Goal: Task Accomplishment & Management: Complete application form

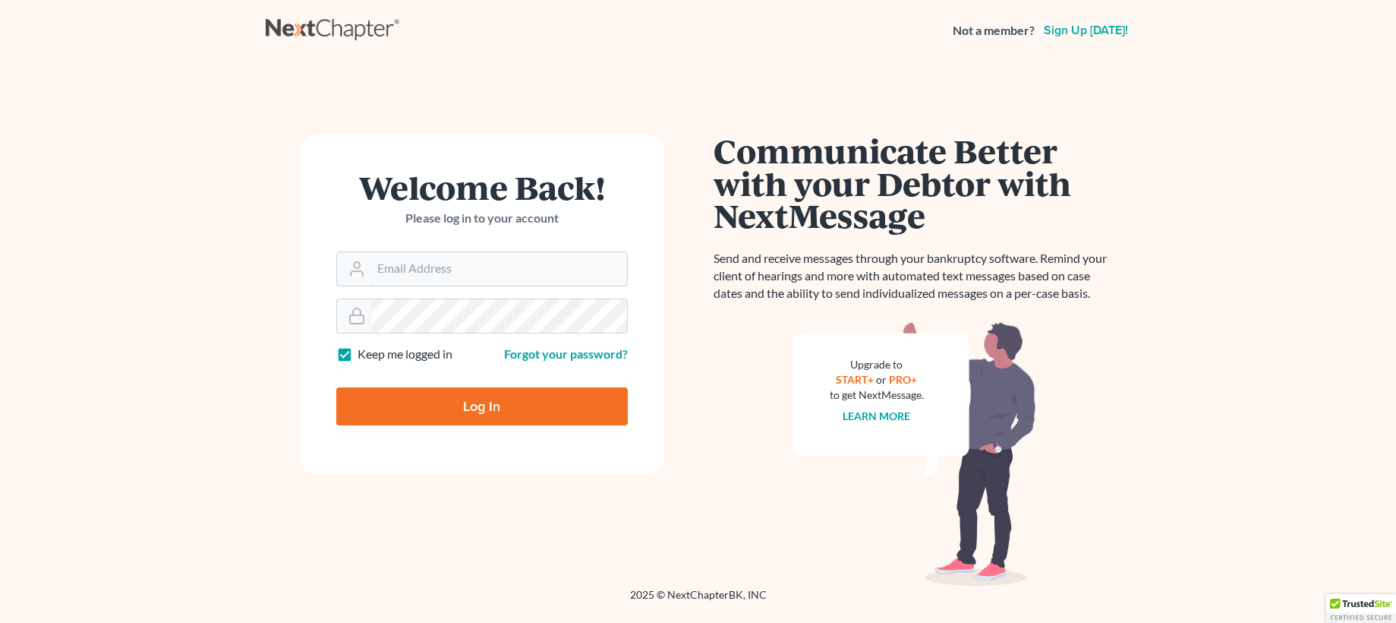
type input "Erin@shanezismanlaw.com"
click at [456, 404] on input "Log In" at bounding box center [482, 406] width 292 height 38
type input "Thinking..."
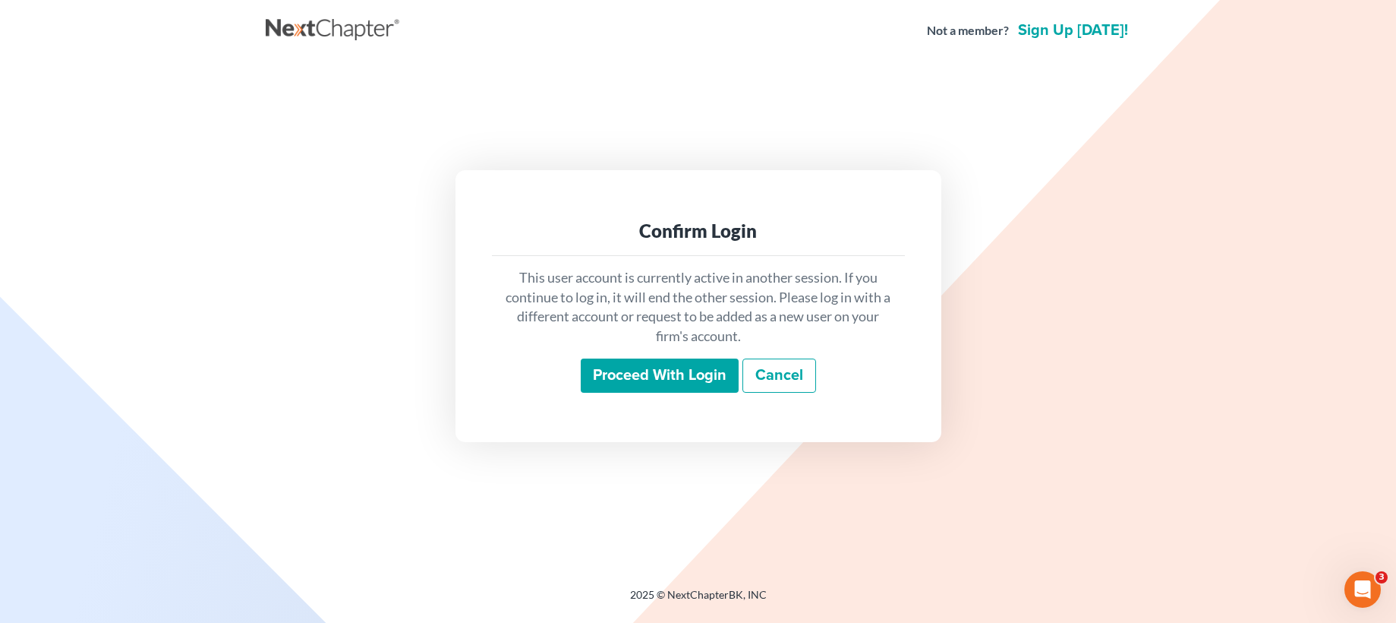
click at [666, 381] on input "Proceed with login" at bounding box center [660, 375] width 158 height 35
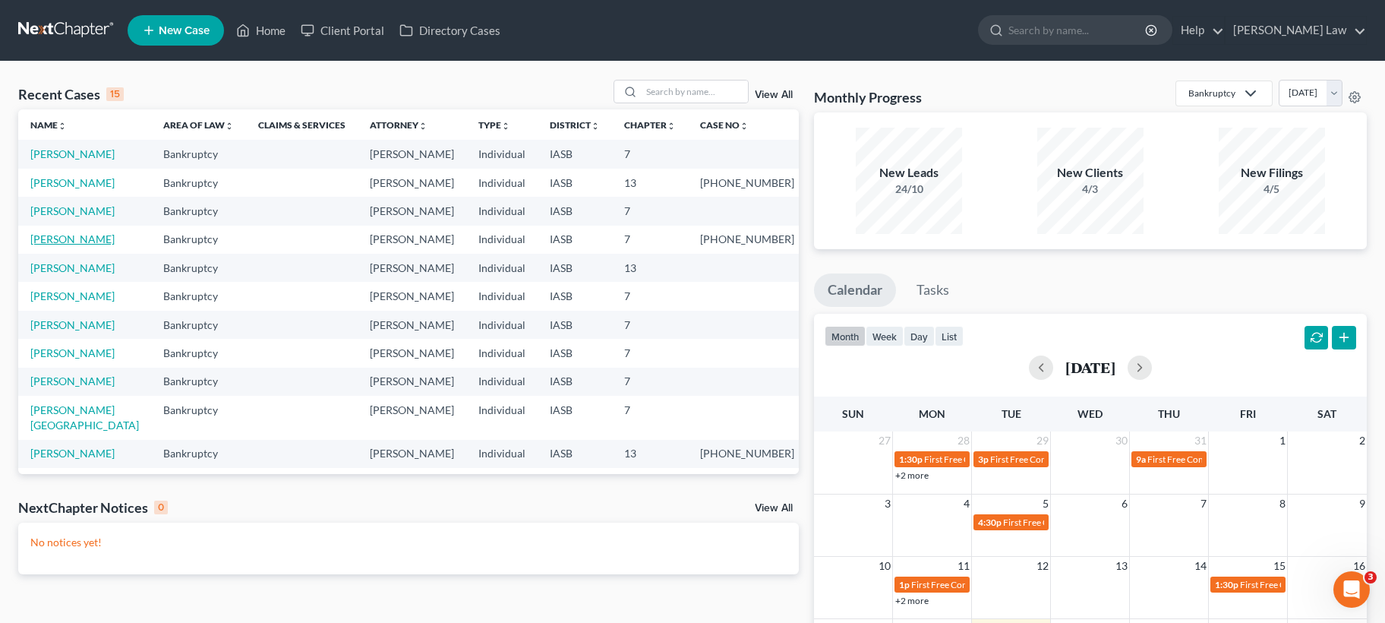
click at [52, 242] on link "[PERSON_NAME]" at bounding box center [72, 238] width 84 height 13
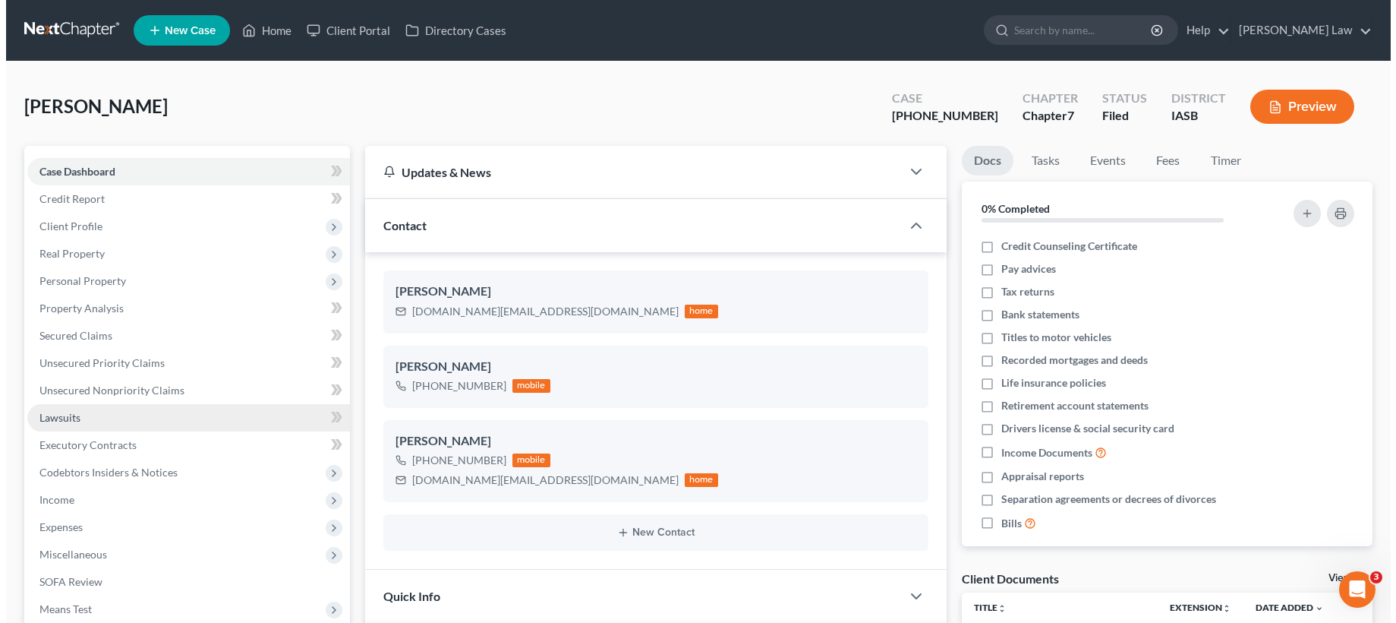
scroll to position [503, 0]
click at [62, 420] on span "Lawsuits" at bounding box center [53, 417] width 41 height 13
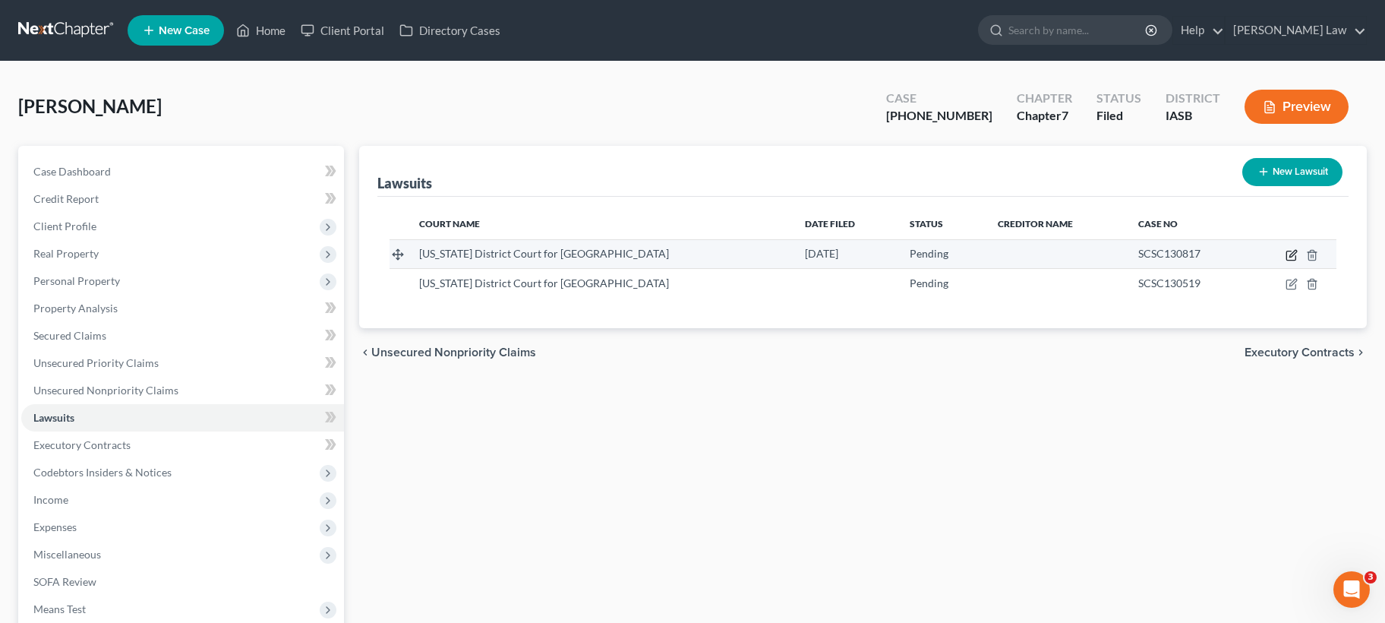
click at [1292, 258] on icon "button" at bounding box center [1291, 255] width 12 height 12
select select "16"
select select "0"
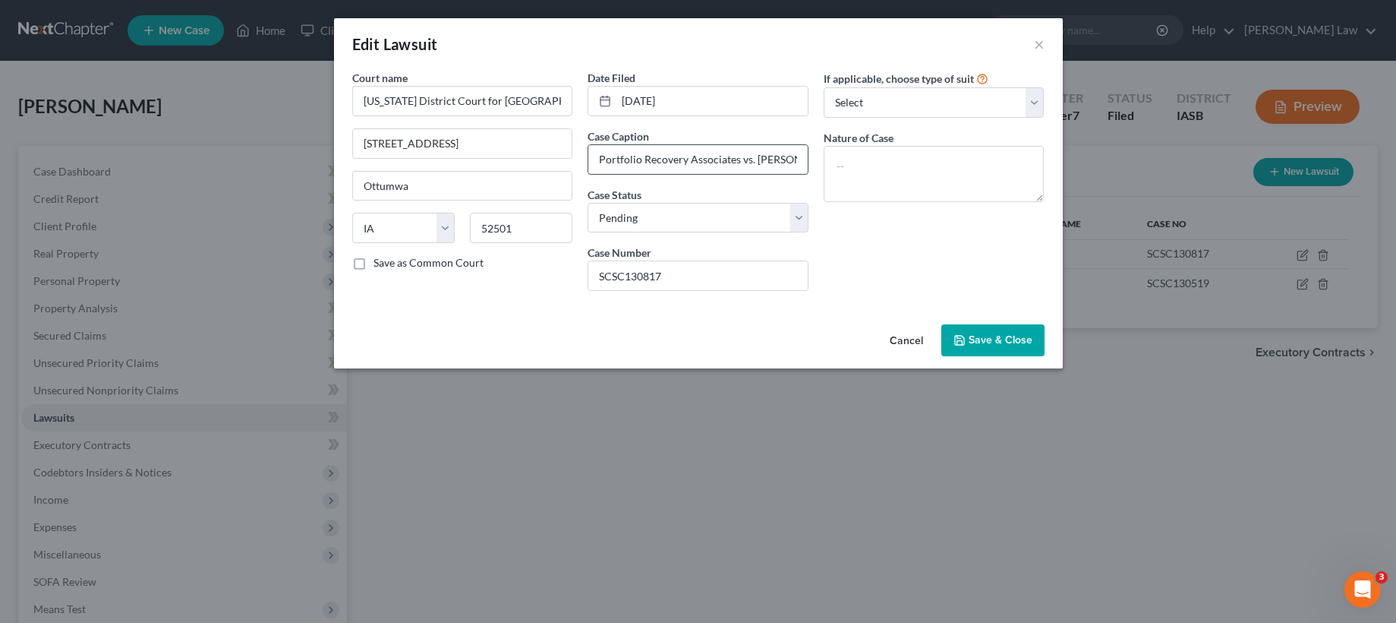
click at [790, 151] on input "Portfolio Recovery Associates vs. Francisco G Mendez" at bounding box center [697, 159] width 219 height 29
click at [1046, 41] on div "Edit Lawsuit ×" at bounding box center [698, 44] width 729 height 52
click at [1034, 43] on button "×" at bounding box center [1039, 44] width 11 height 18
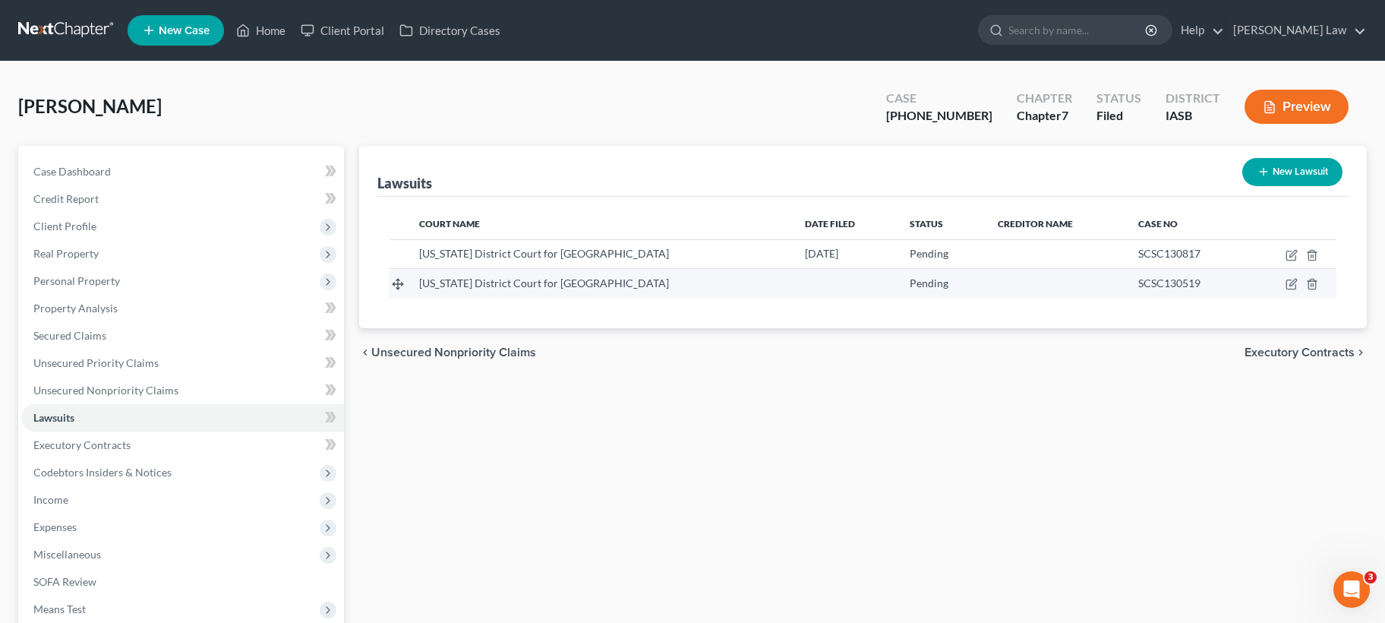
click at [1292, 273] on td at bounding box center [1291, 283] width 89 height 29
click at [1292, 280] on icon "button" at bounding box center [1290, 284] width 9 height 9
select select "16"
select select "0"
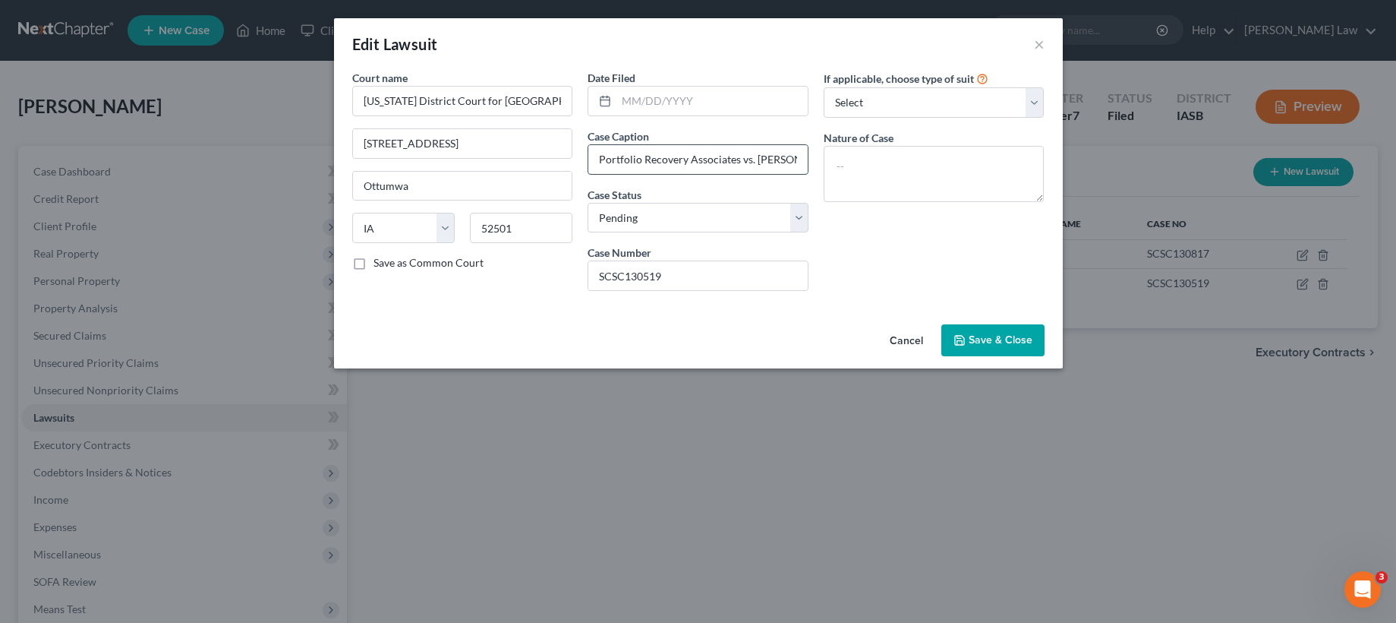
click at [737, 156] on input "Portfolio Recovery Associates vs. Francisco G Mendez" at bounding box center [697, 159] width 219 height 29
drag, startPoint x: 744, startPoint y: 163, endPoint x: 913, endPoint y: 194, distance: 171.3
click at [913, 194] on div "Court name * Iowa District Court for Wapello County 101 W. 4th St. Ottumwa Stat…" at bounding box center [699, 186] width 708 height 233
click at [916, 342] on button "Cancel" at bounding box center [907, 341] width 58 height 30
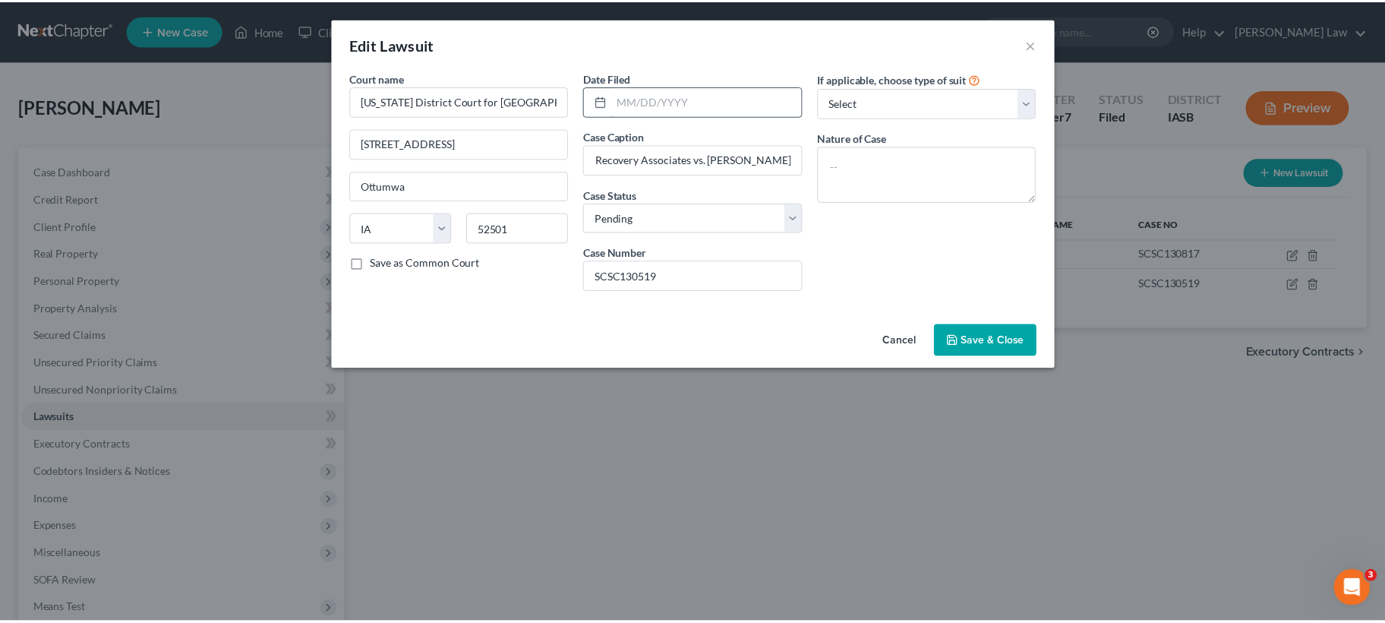
scroll to position [0, 0]
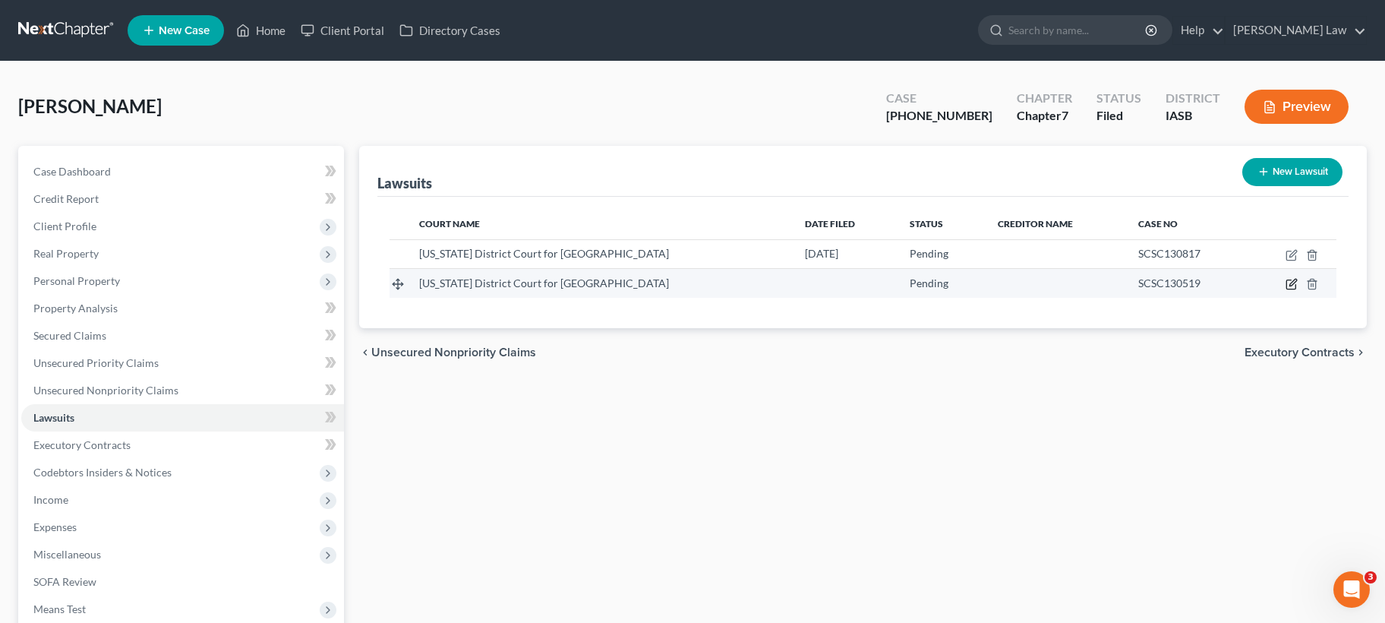
click at [1289, 287] on icon "button" at bounding box center [1291, 284] width 12 height 12
select select "16"
select select "0"
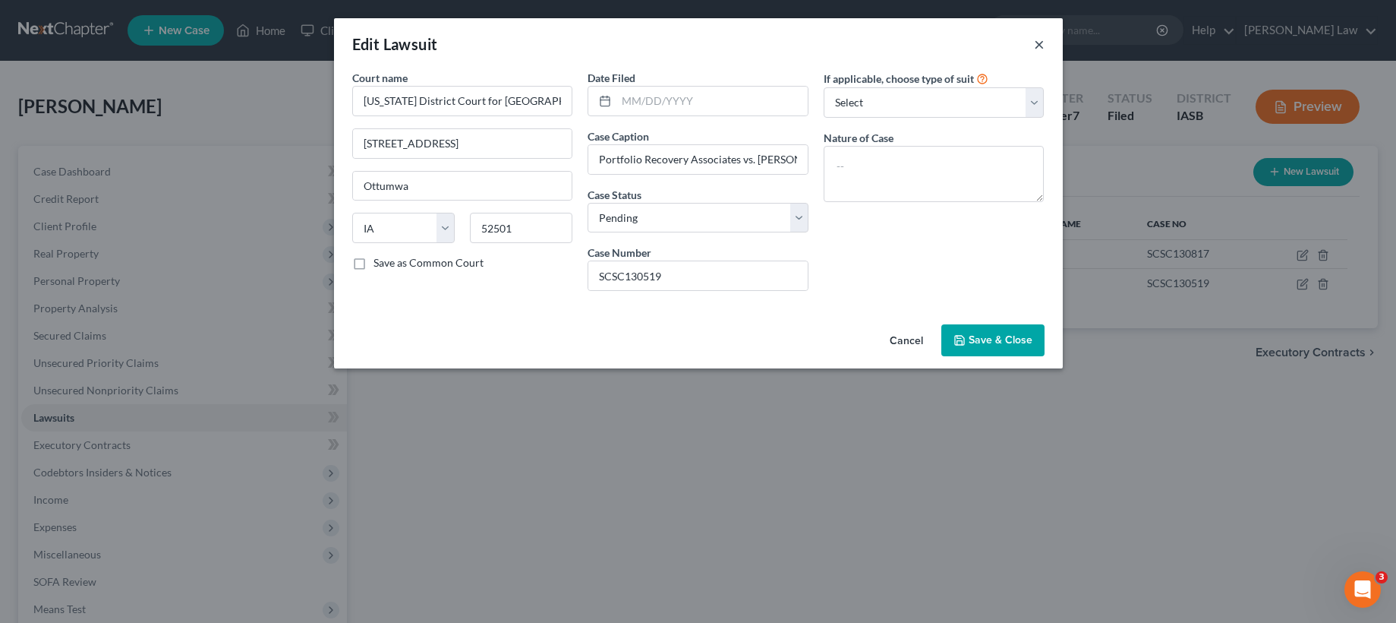
click at [1037, 41] on button "×" at bounding box center [1039, 44] width 11 height 18
